Goal: Task Accomplishment & Management: Manage account settings

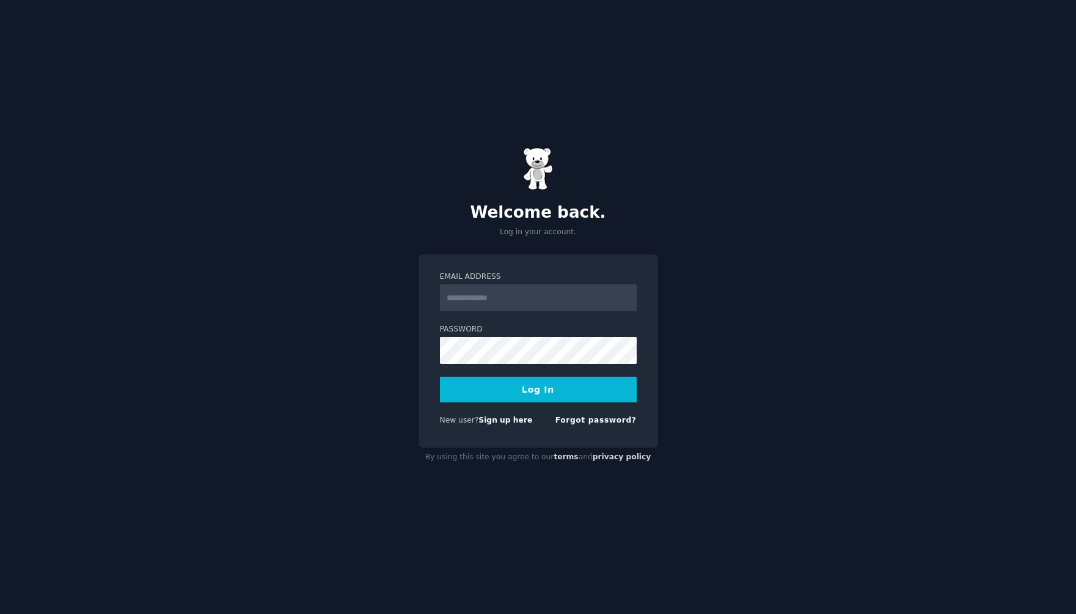
click at [513, 290] on input "Email Address" at bounding box center [538, 297] width 197 height 27
type input "**********"
click at [541, 397] on button "Log In" at bounding box center [538, 389] width 197 height 26
